Goal: Task Accomplishment & Management: Complete application form

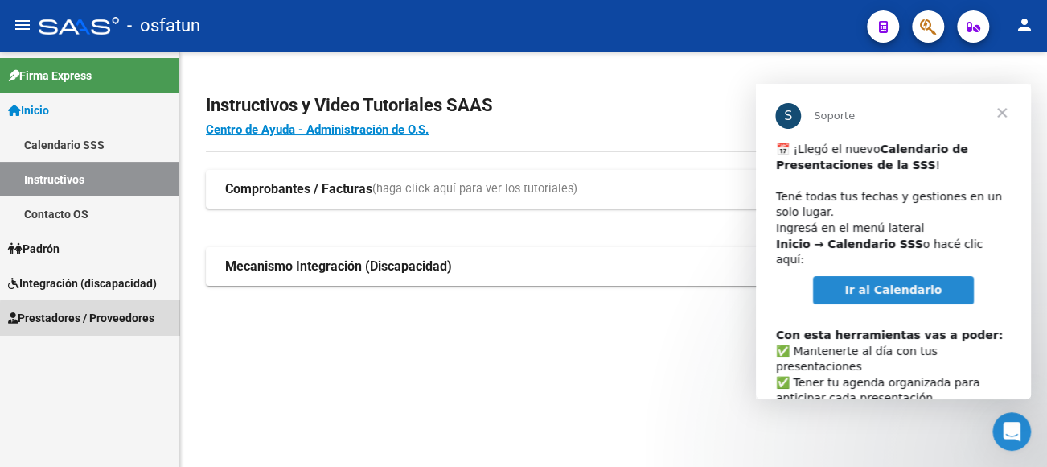
click at [91, 319] on span "Prestadores / Proveedores" at bounding box center [81, 318] width 146 height 18
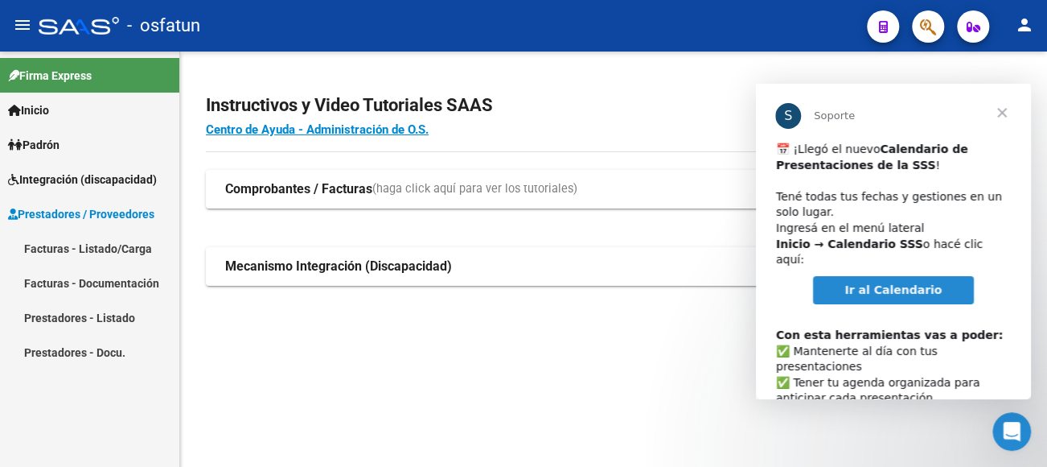
click at [96, 246] on link "Facturas - Listado/Carga" at bounding box center [89, 248] width 179 height 35
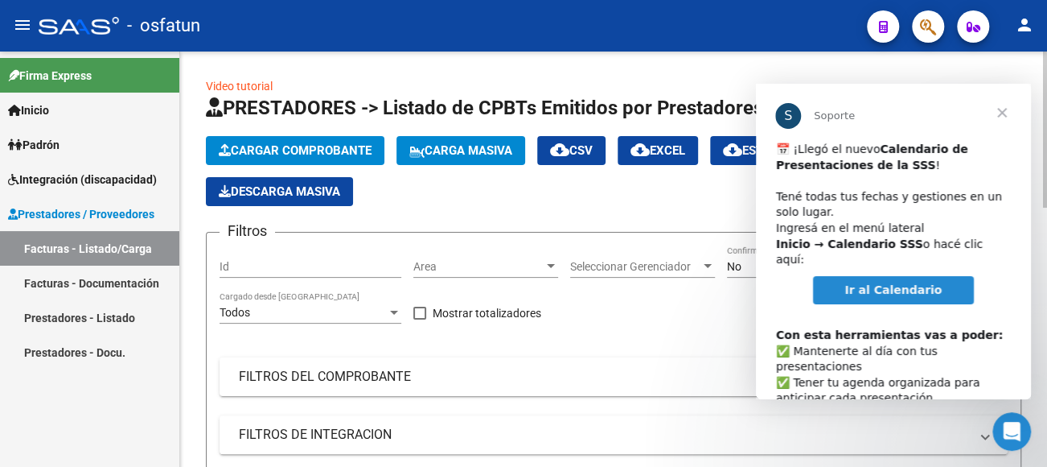
click at [323, 156] on span "Cargar Comprobante" at bounding box center [295, 150] width 153 height 14
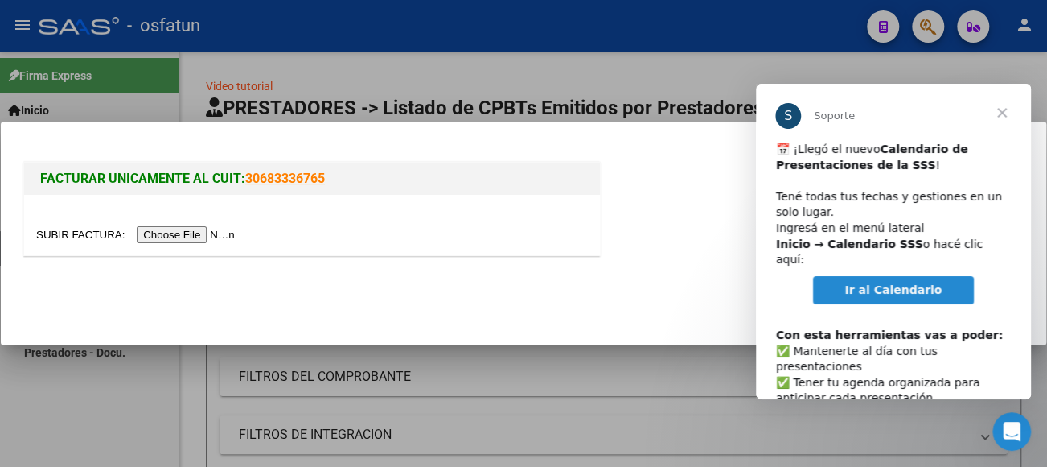
click at [206, 234] on input "file" at bounding box center [137, 234] width 203 height 17
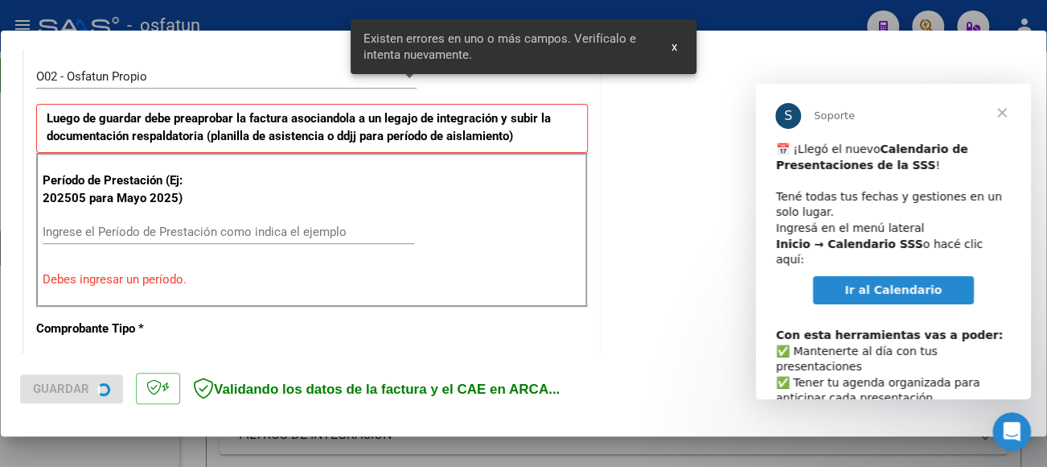
scroll to position [487, 0]
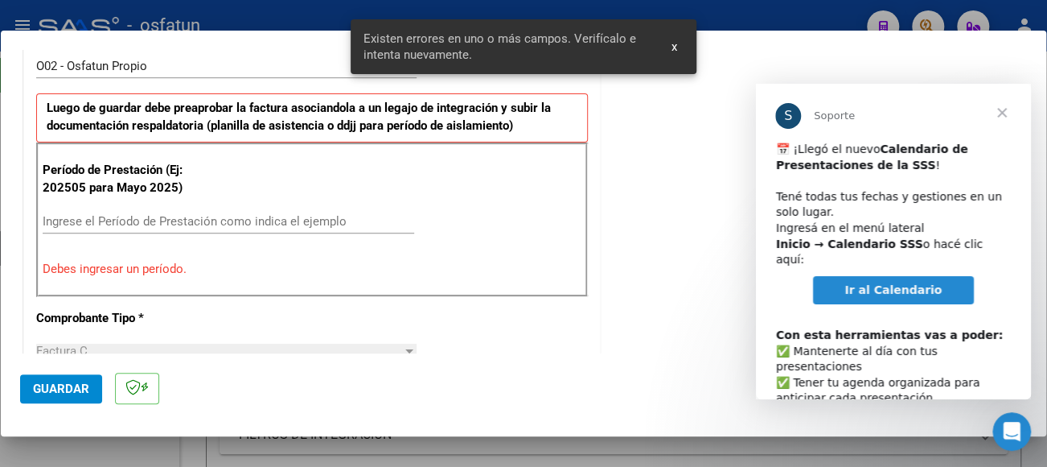
click at [1007, 113] on span "Cerrar" at bounding box center [1002, 113] width 58 height 58
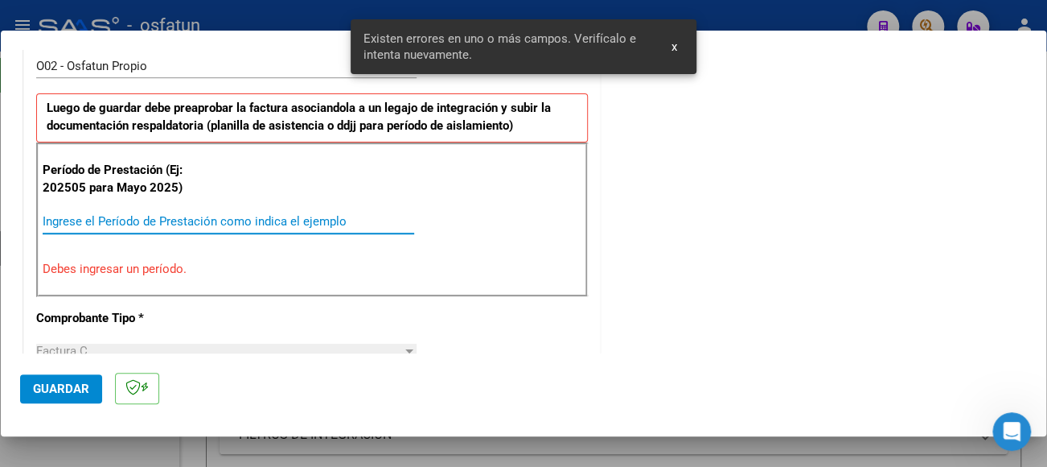
click at [145, 221] on input "Ingrese el Período de Prestación como indica el ejemplo" at bounding box center [229, 221] width 372 height 14
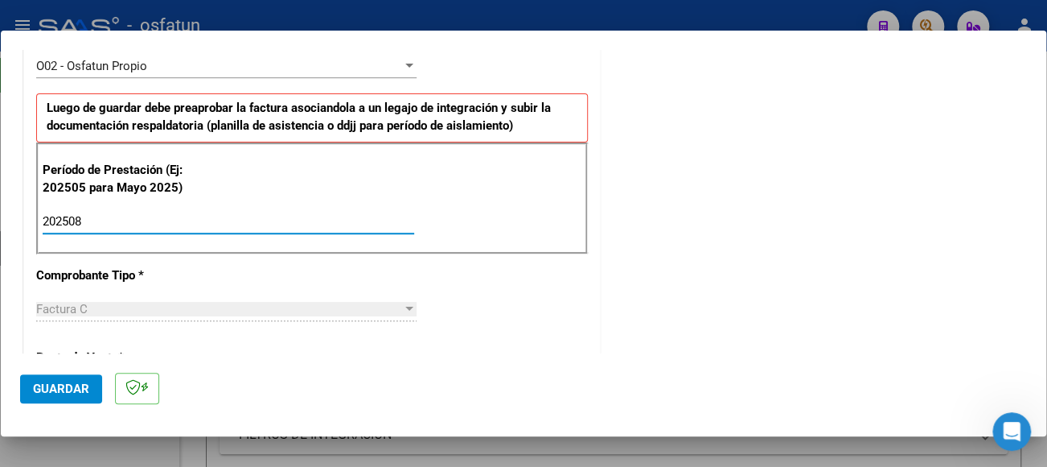
type input "202508"
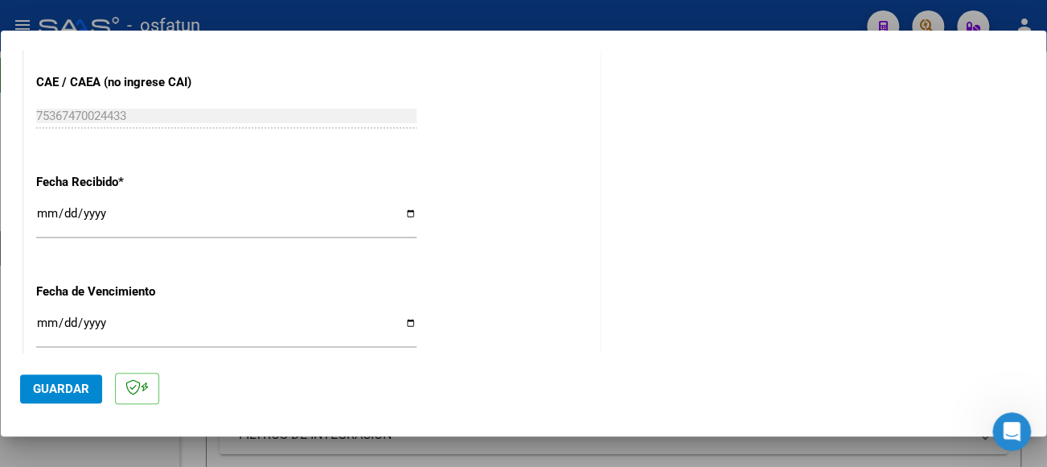
scroll to position [1131, 0]
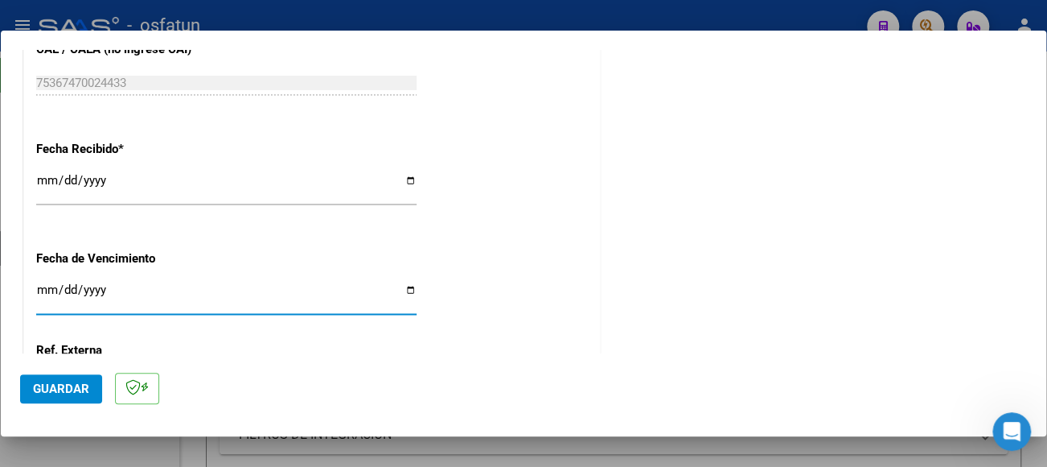
click at [39, 283] on input "Ingresar la fecha" at bounding box center [226, 296] width 380 height 26
type input "[DATE]"
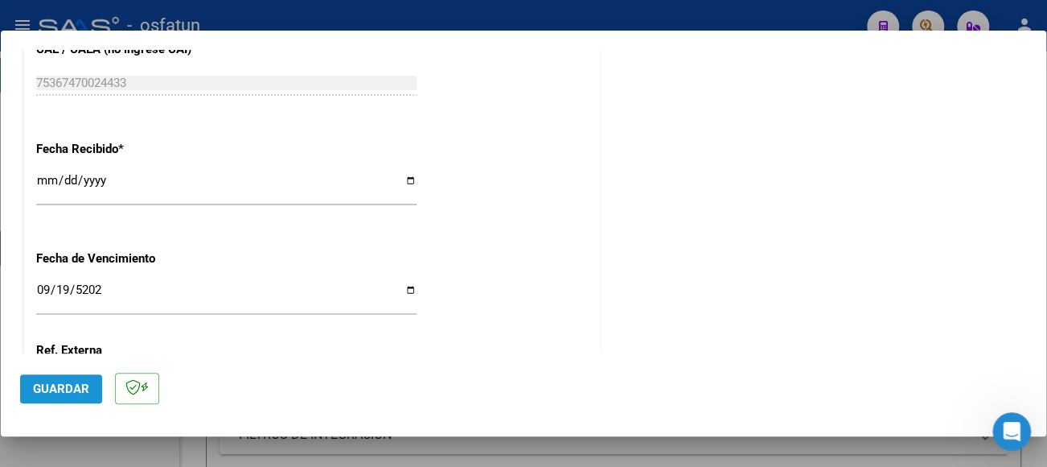
click at [69, 389] on span "Guardar" at bounding box center [61, 388] width 56 height 14
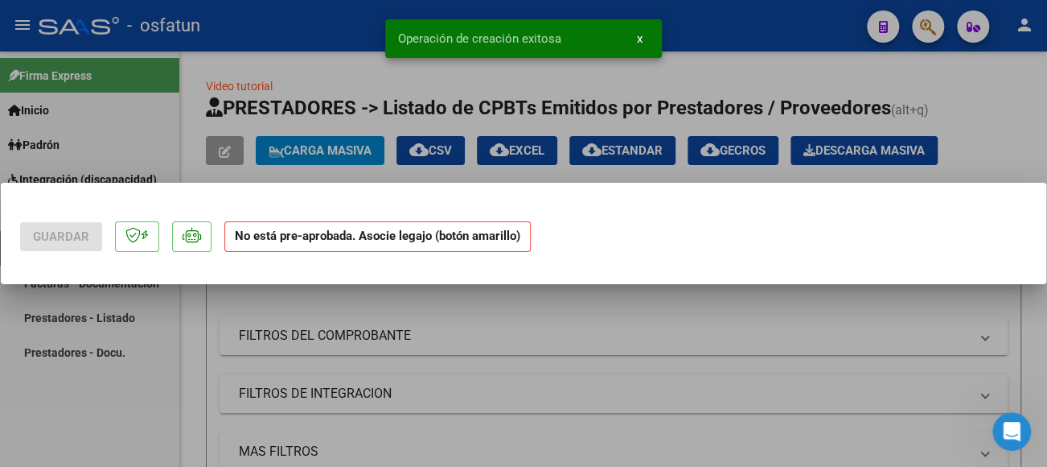
scroll to position [0, 0]
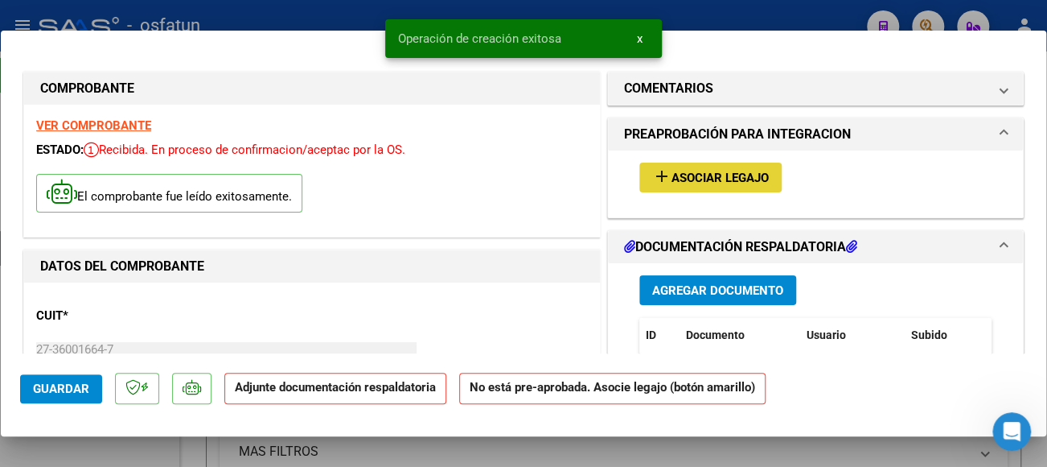
click at [706, 179] on span "Asociar Legajo" at bounding box center [720, 178] width 97 height 14
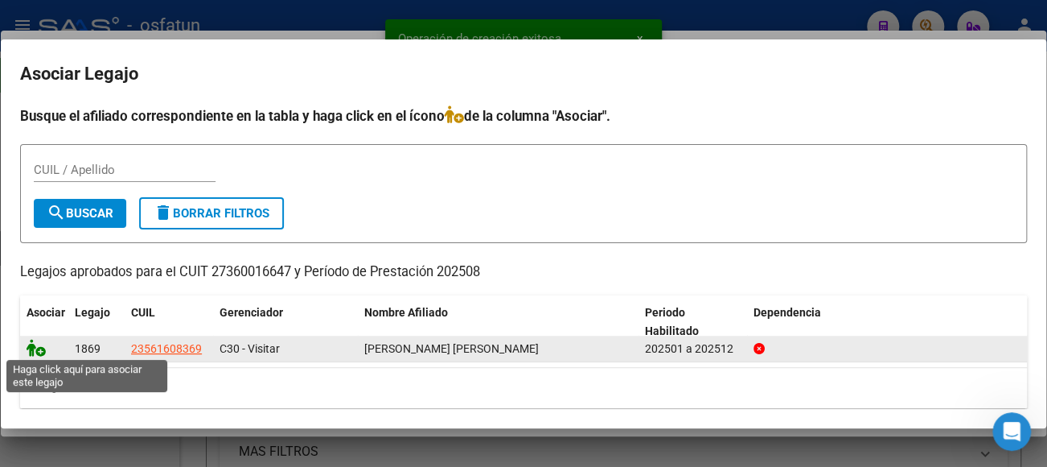
click at [31, 347] on icon at bounding box center [36, 348] width 19 height 18
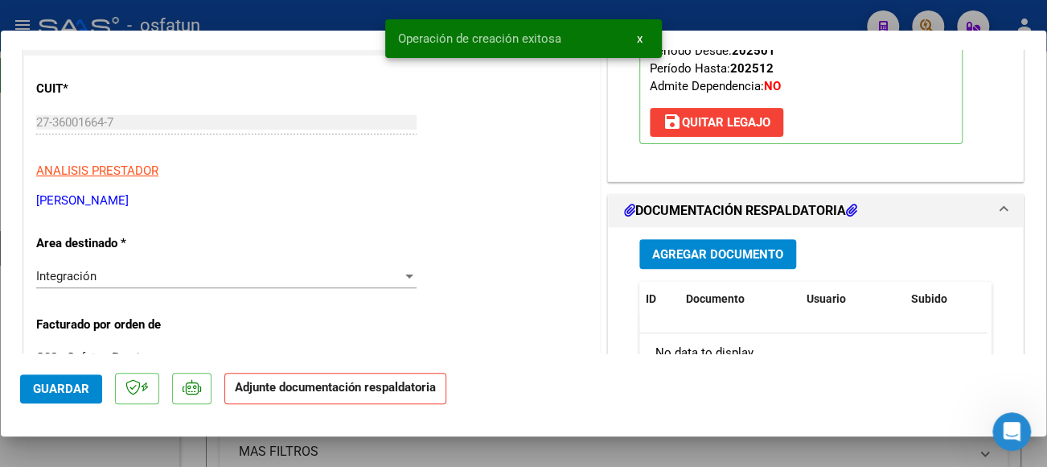
scroll to position [241, 0]
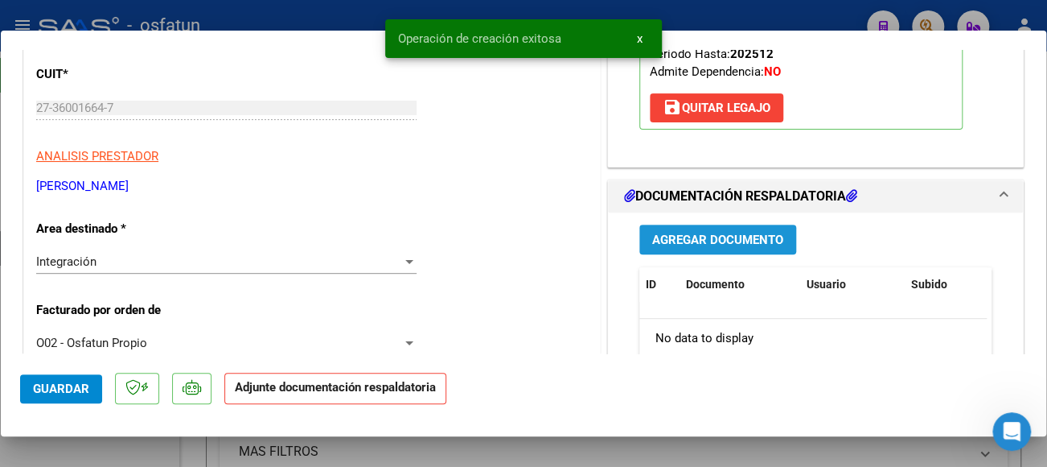
click at [727, 247] on span "Agregar Documento" at bounding box center [717, 239] width 131 height 14
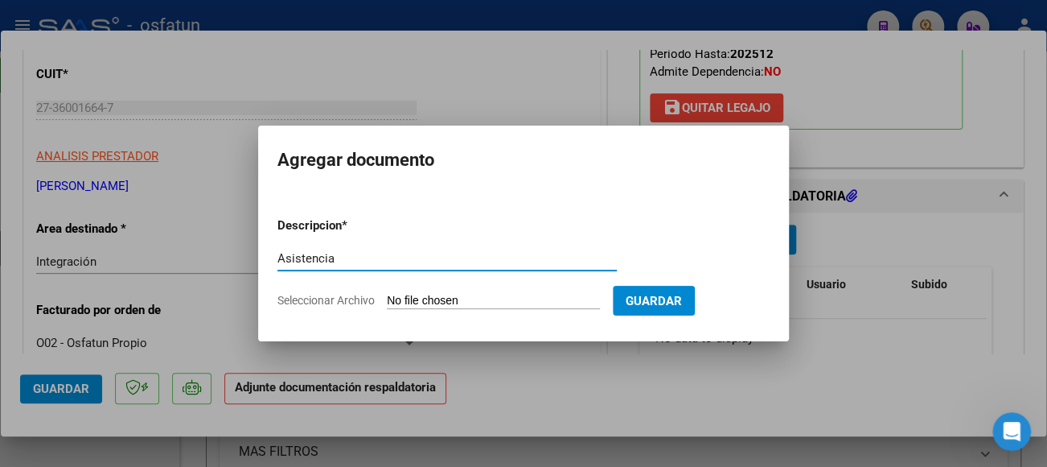
type input "Asistencia"
click at [494, 296] on input "Seleccionar Archivo" at bounding box center [493, 301] width 213 height 15
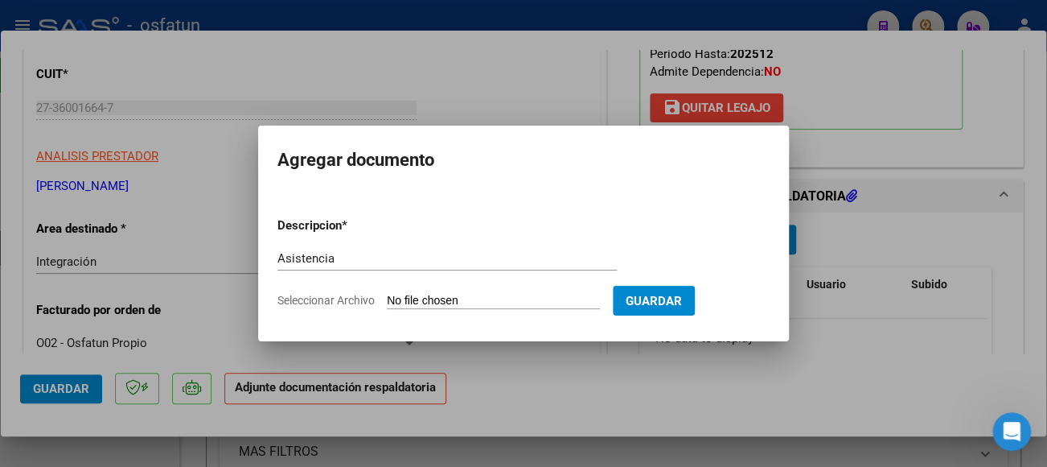
type input "C:\fakepath\CamScanner [DATE] 12.26_2.pdf"
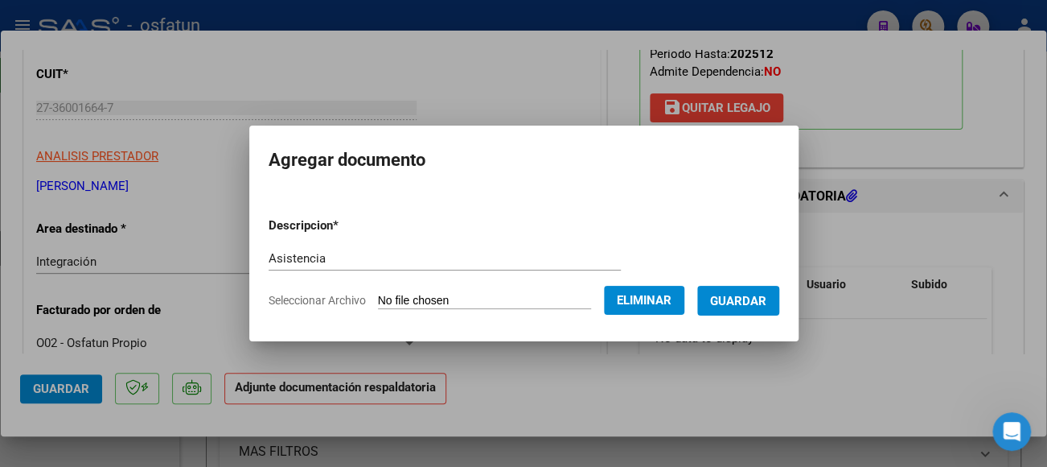
click at [762, 302] on span "Guardar" at bounding box center [738, 301] width 56 height 14
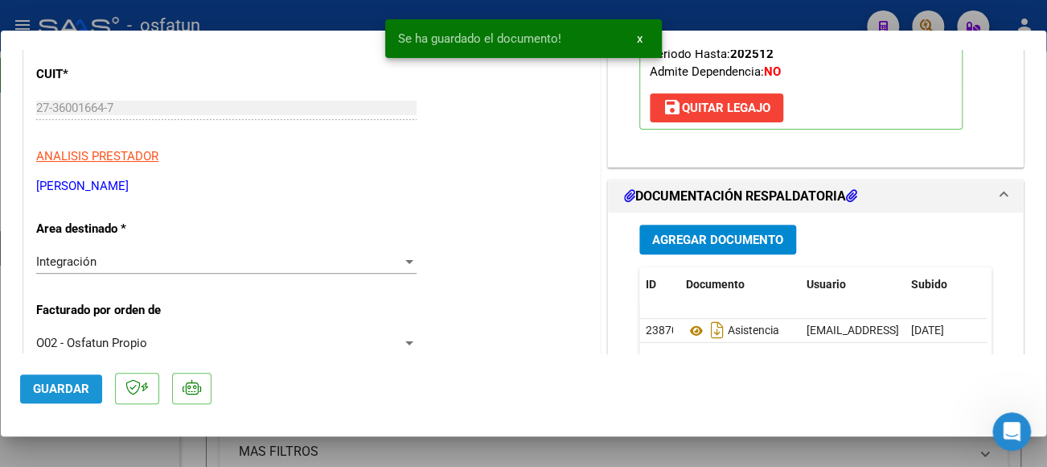
click at [65, 393] on span "Guardar" at bounding box center [61, 388] width 56 height 14
type input "$ 0,00"
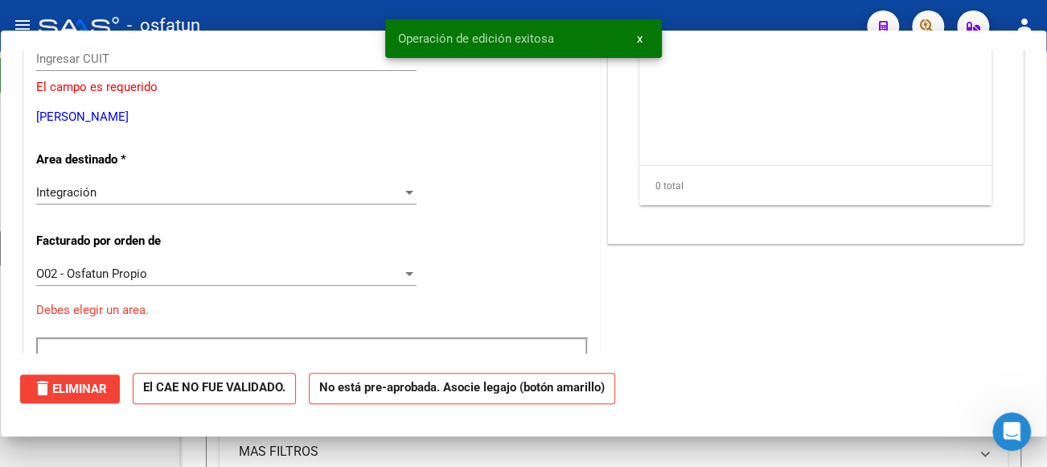
scroll to position [192, 0]
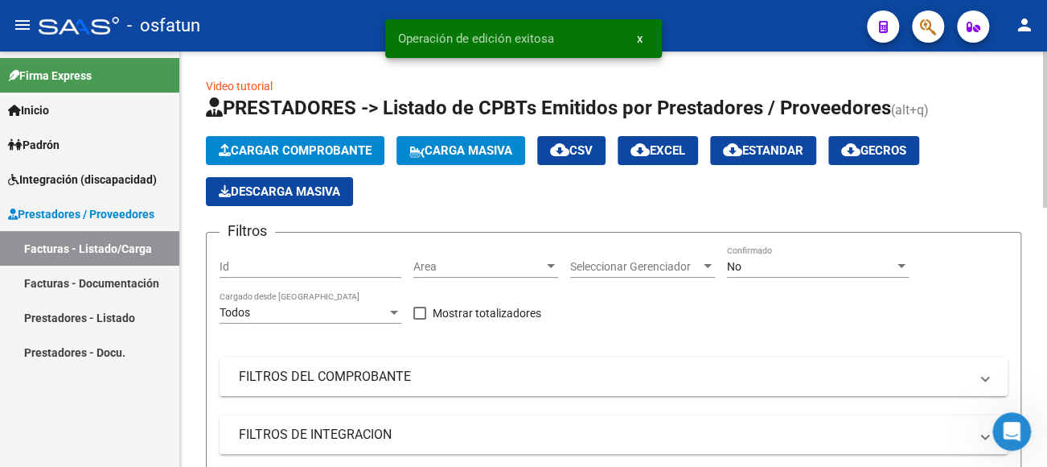
click at [304, 377] on mat-panel-title "FILTROS DEL COMPROBANTE" at bounding box center [604, 377] width 730 height 18
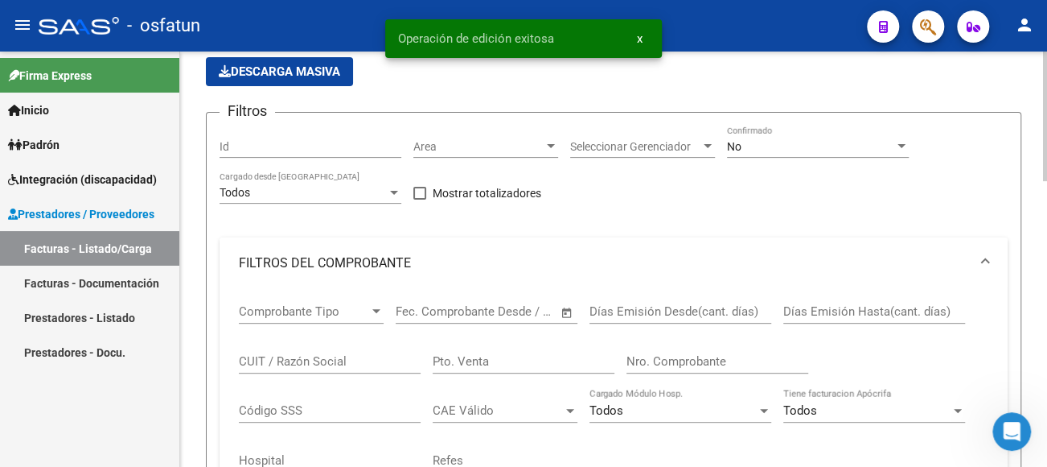
scroll to position [161, 0]
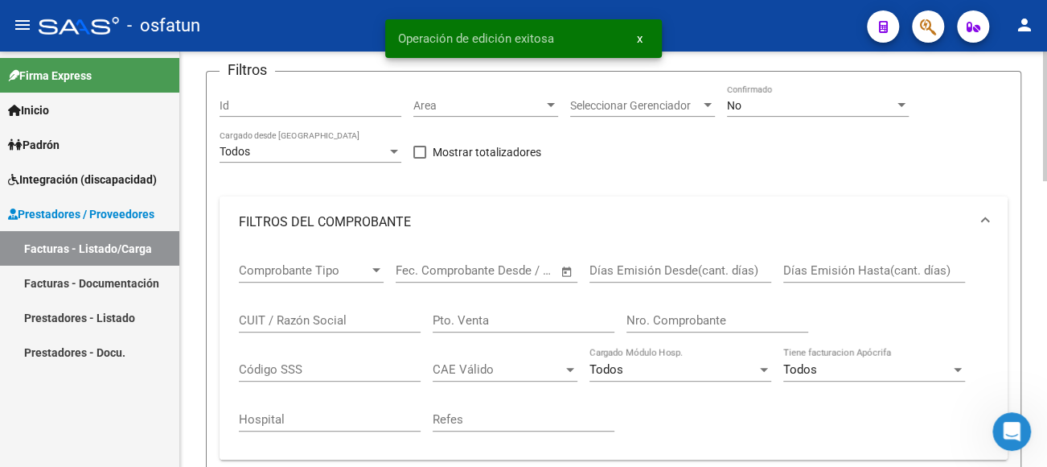
click at [327, 319] on input "CUIT / Razón Social" at bounding box center [330, 320] width 182 height 14
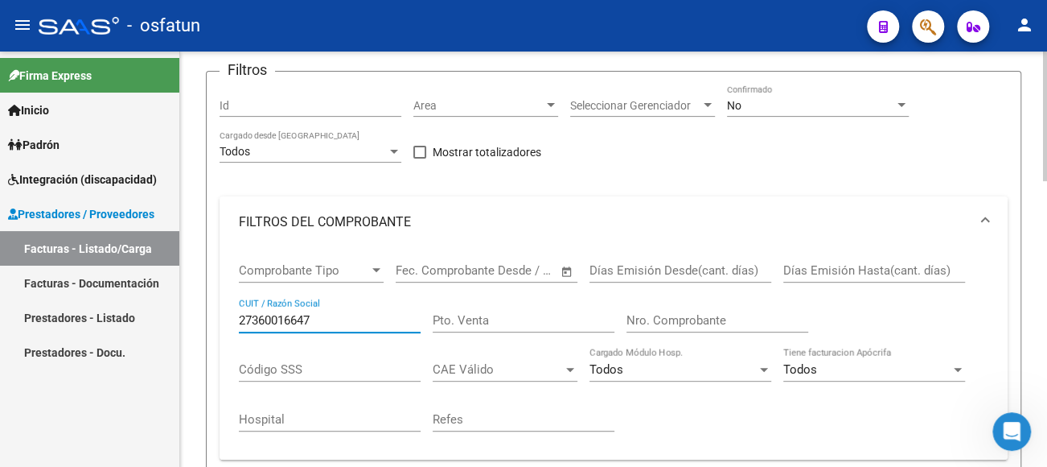
scroll to position [322, 0]
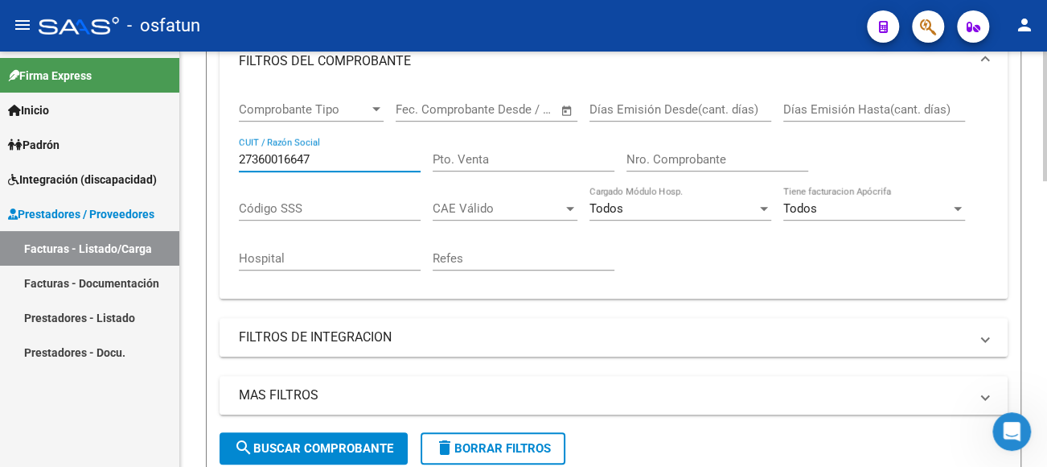
type input "27360016647"
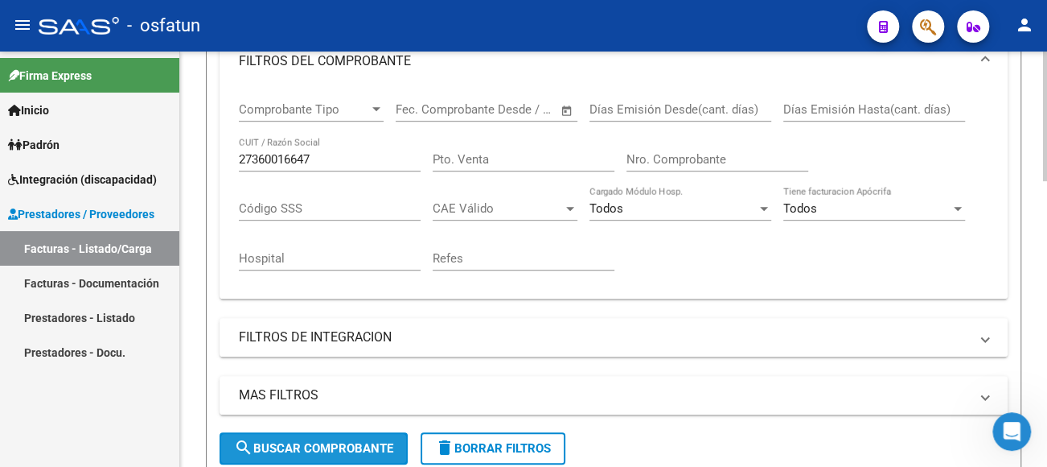
click at [331, 452] on span "search Buscar Comprobante" at bounding box center [313, 448] width 159 height 14
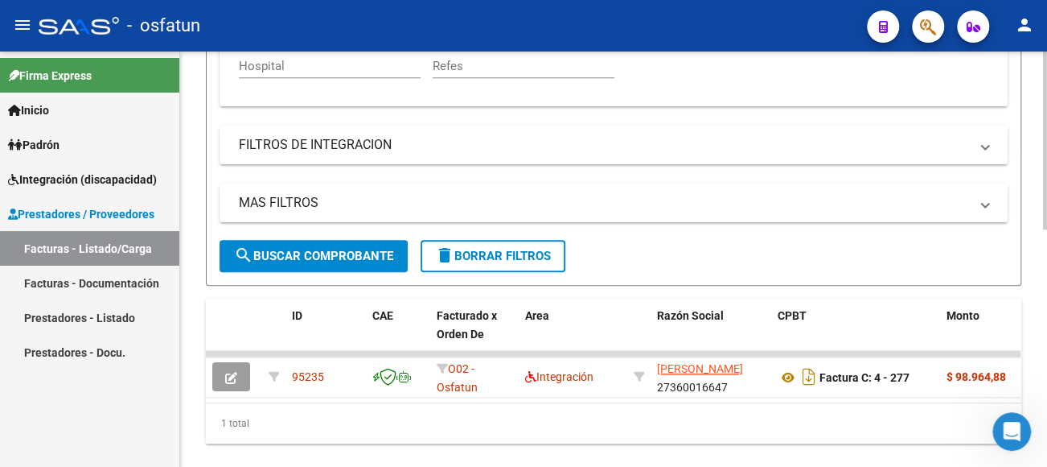
scroll to position [553, 0]
